Goal: Task Accomplishment & Management: Complete application form

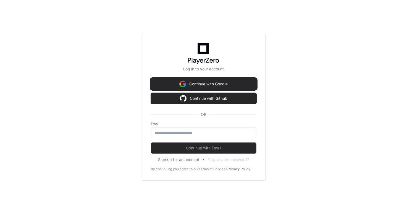
click at [199, 79] on button "Continue with Google" at bounding box center [204, 83] width 106 height 11
click at [196, 81] on button "Continue with Google" at bounding box center [204, 83] width 106 height 11
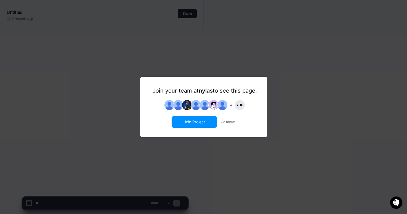
click at [202, 123] on button "Join Project" at bounding box center [194, 121] width 44 height 11
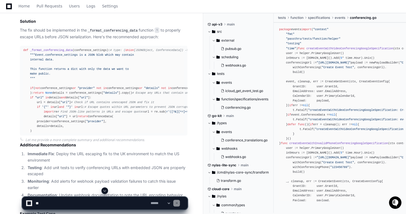
scroll to position [684, 0]
